Goal: Task Accomplishment & Management: Manage account settings

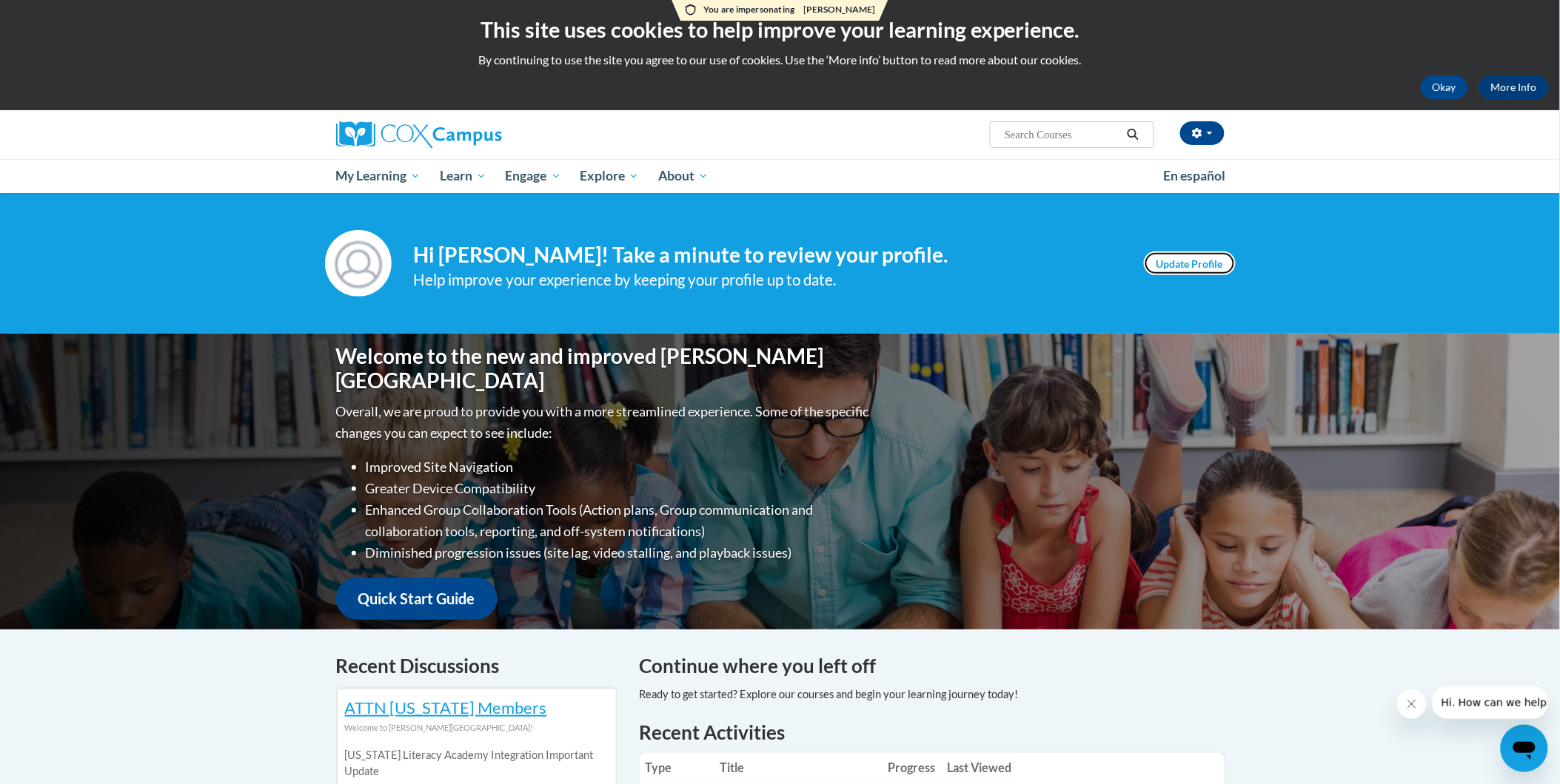
click at [1196, 267] on link "Update Profile" at bounding box center [1189, 263] width 92 height 24
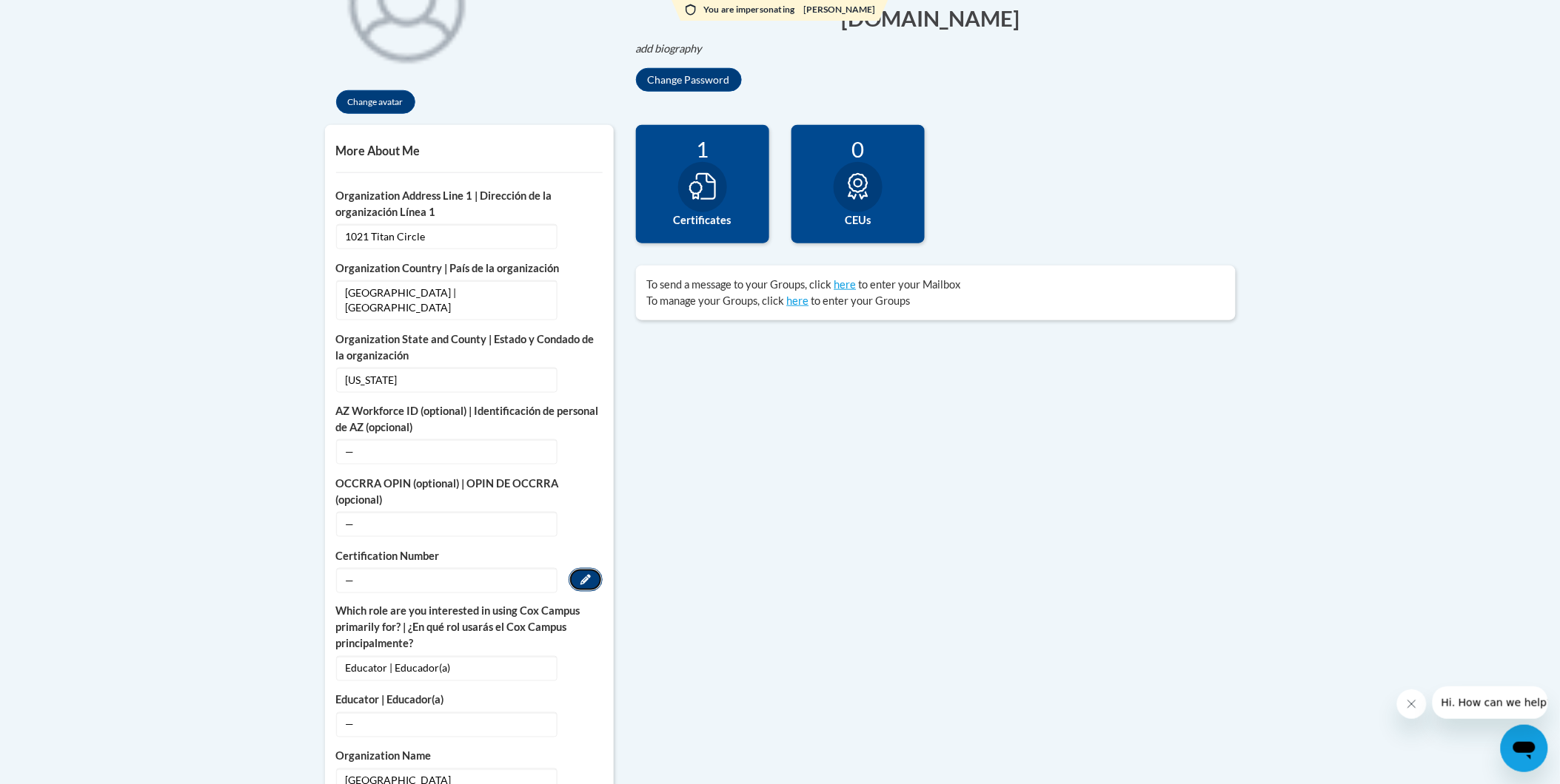
click at [581, 575] on icon "Custom profile fields" at bounding box center [586, 580] width 10 height 10
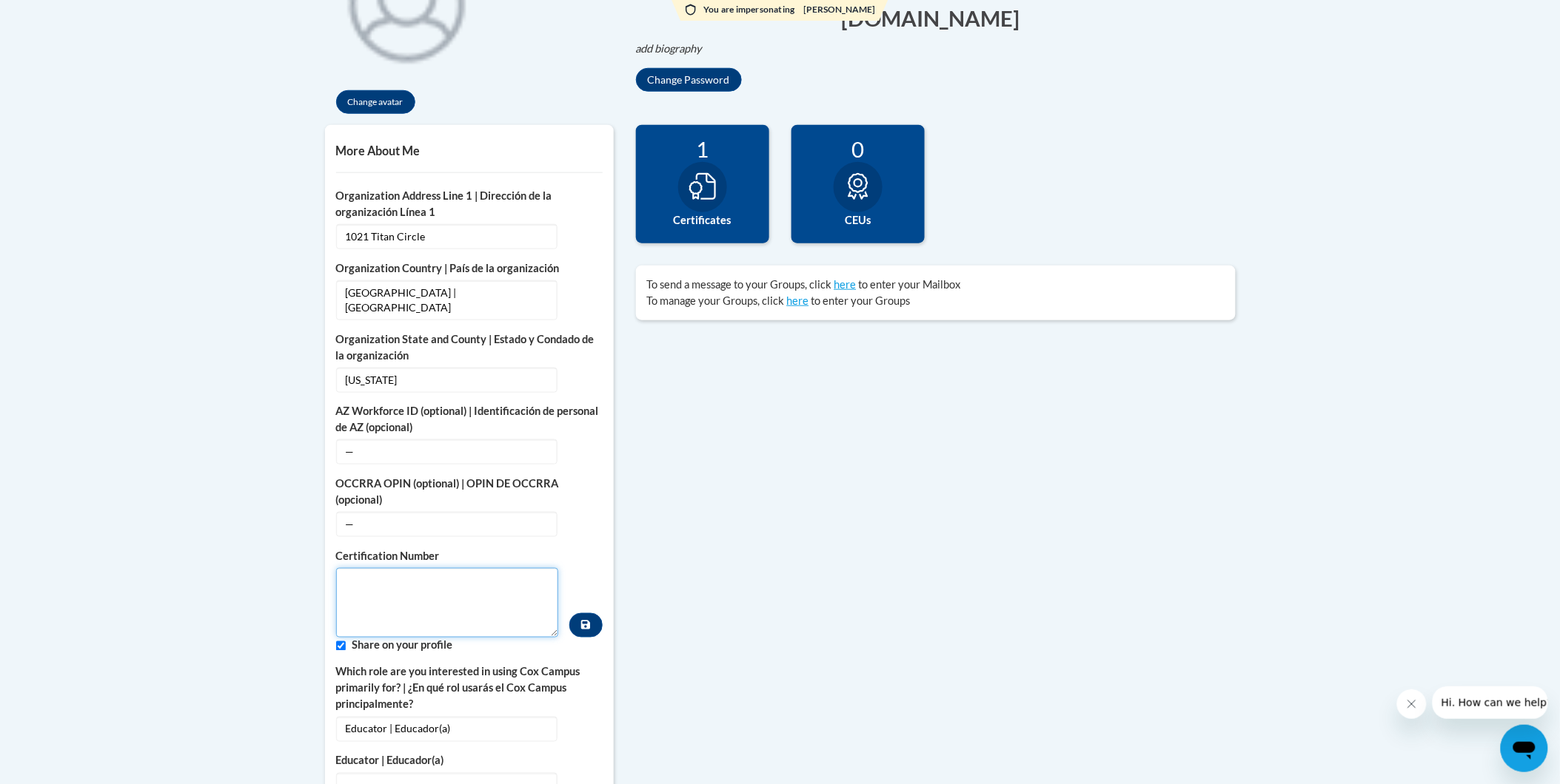
click at [419, 599] on textarea "Custom profile fields" at bounding box center [448, 603] width 223 height 70
paste textarea "1270420"
type textarea "1270420"
click at [586, 620] on icon "Custom profile fields" at bounding box center [586, 625] width 9 height 10
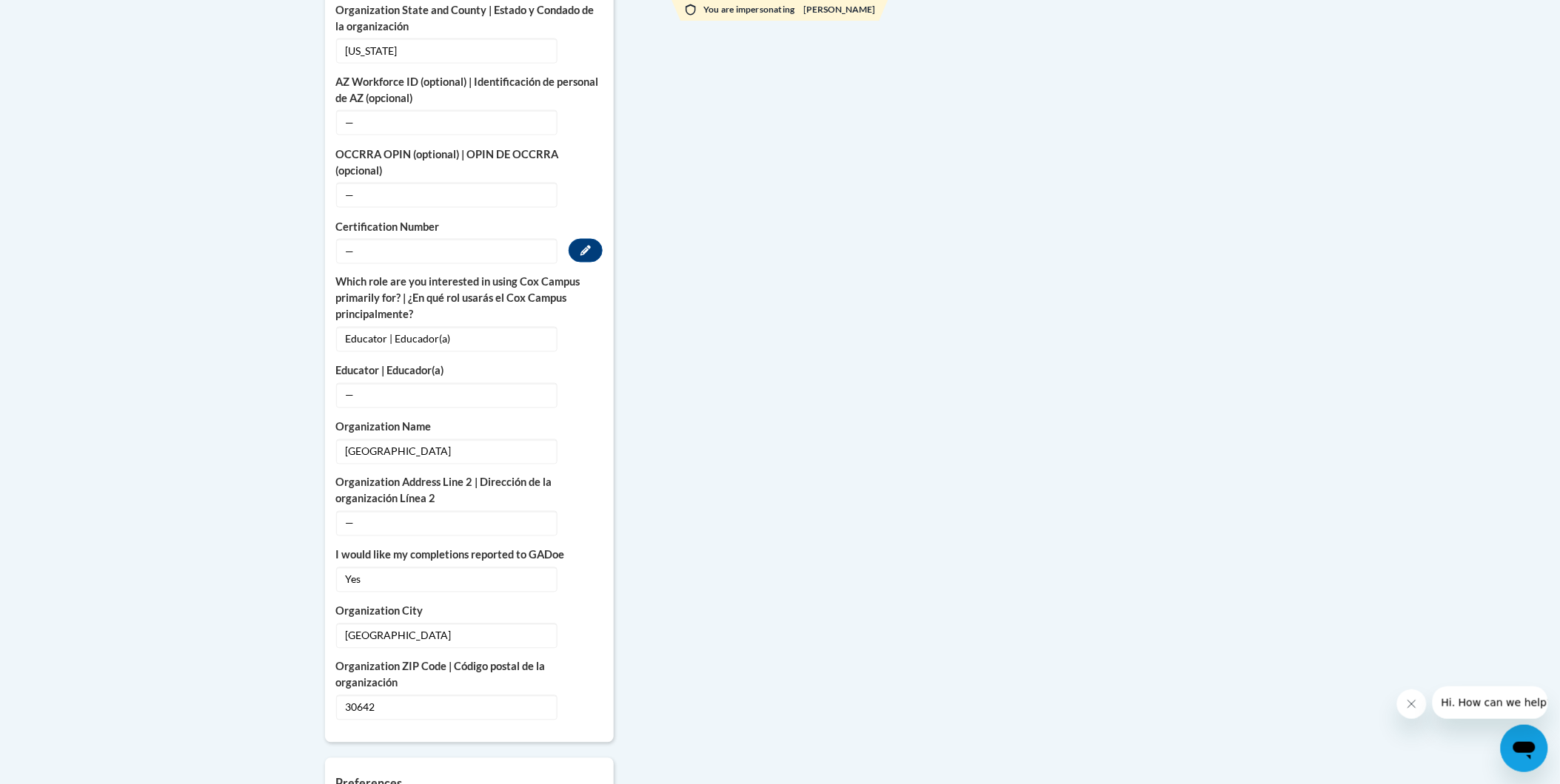
scroll to position [165, 0]
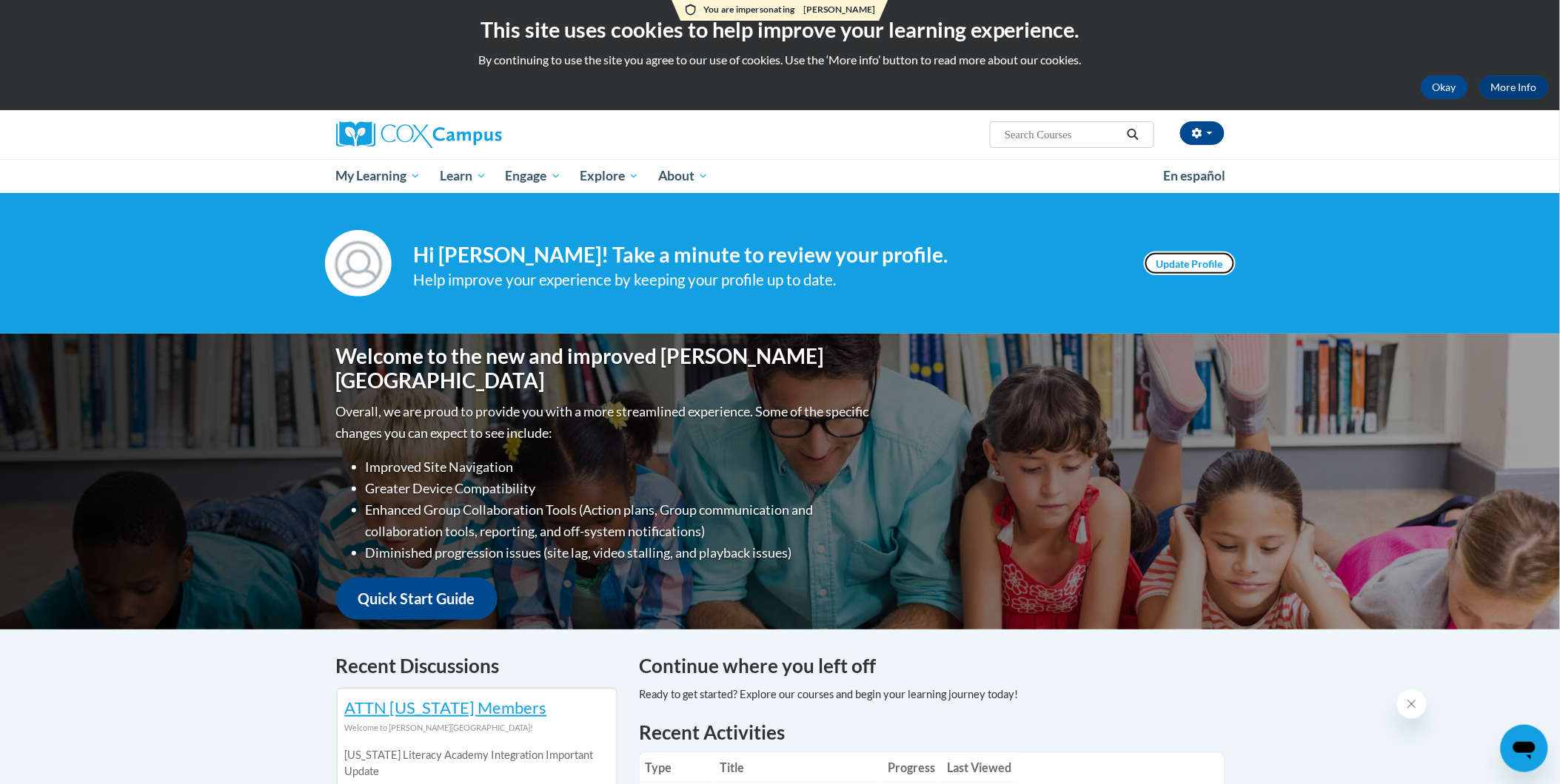
click at [1183, 271] on link "Update Profile" at bounding box center [1189, 263] width 92 height 24
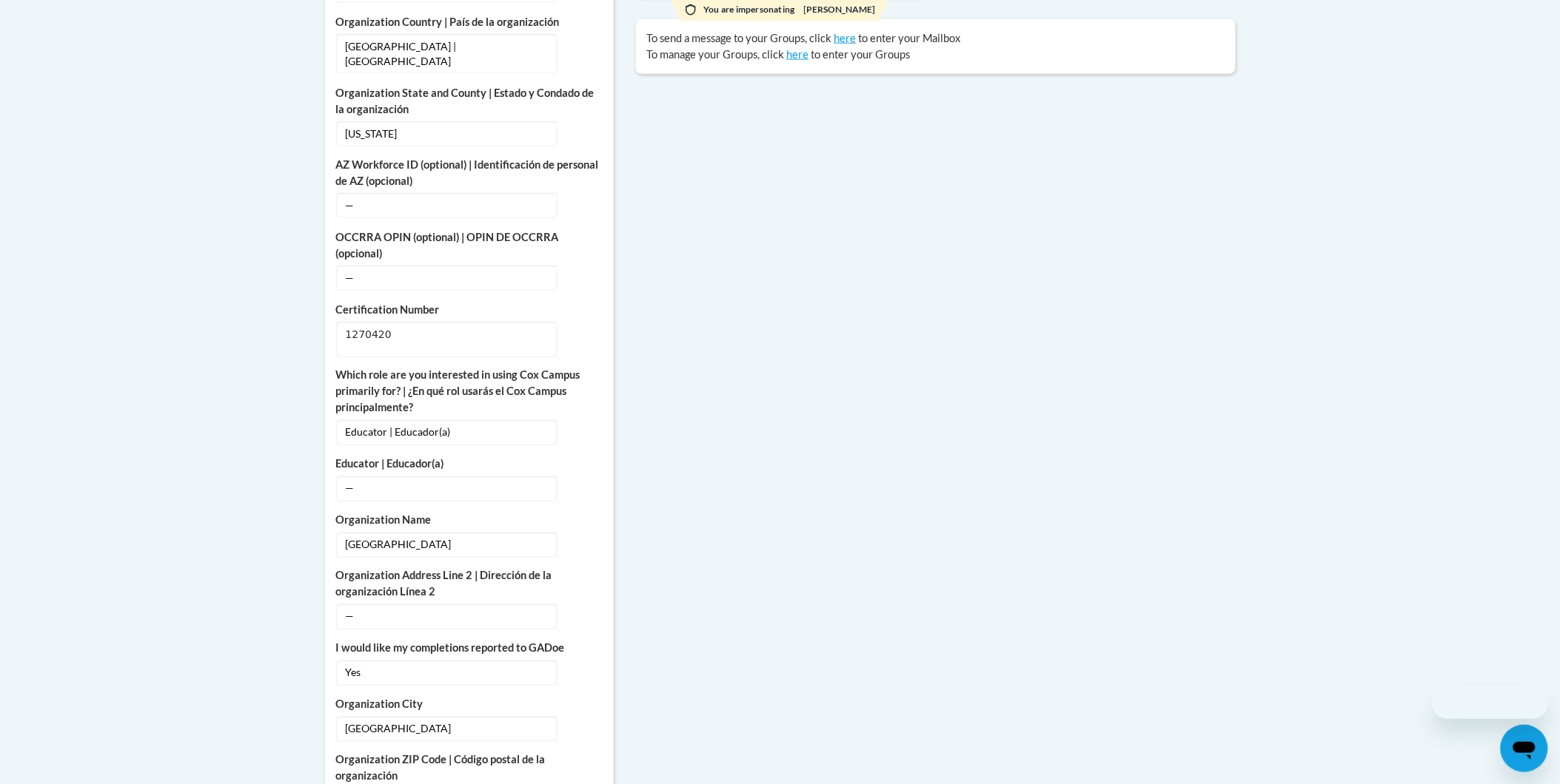
scroll to position [247, 0]
